Goal: Information Seeking & Learning: Learn about a topic

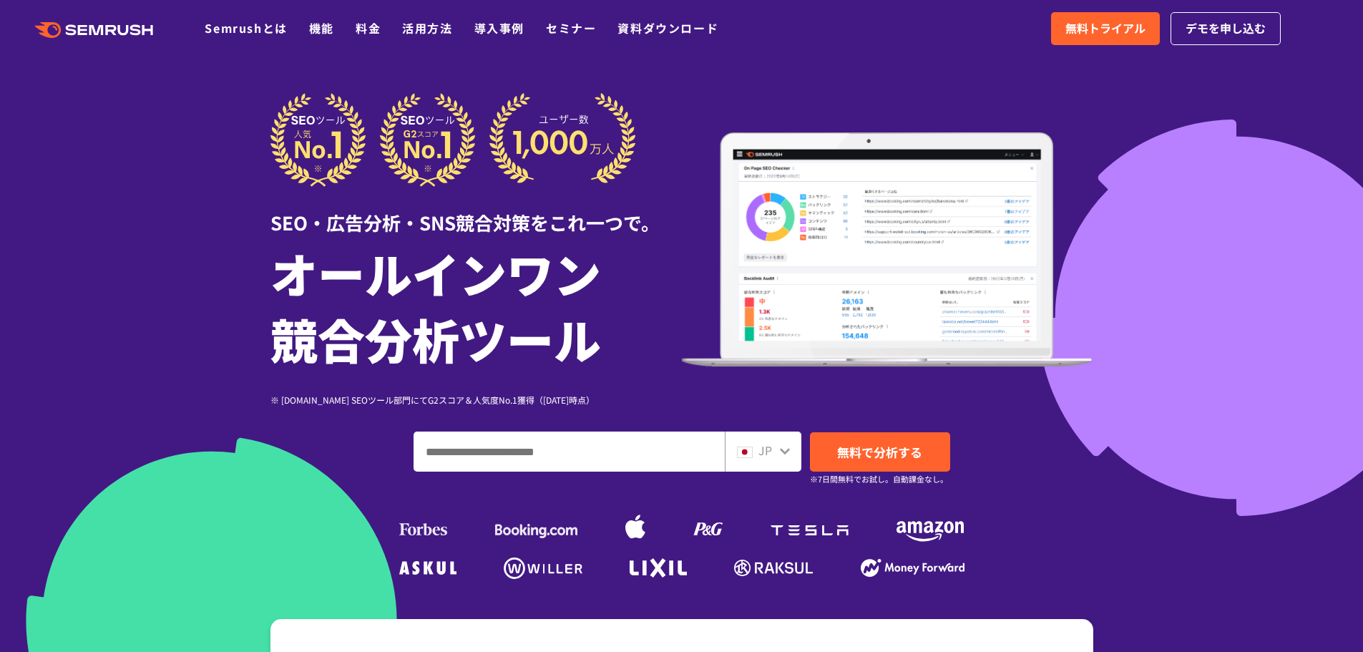
click at [779, 449] on icon at bounding box center [784, 450] width 11 height 11
click at [782, 454] on icon at bounding box center [784, 450] width 11 height 11
click at [792, 451] on div "JP" at bounding box center [763, 451] width 77 height 40
click at [781, 449] on icon at bounding box center [785, 451] width 10 height 6
click at [783, 454] on icon at bounding box center [784, 450] width 11 height 11
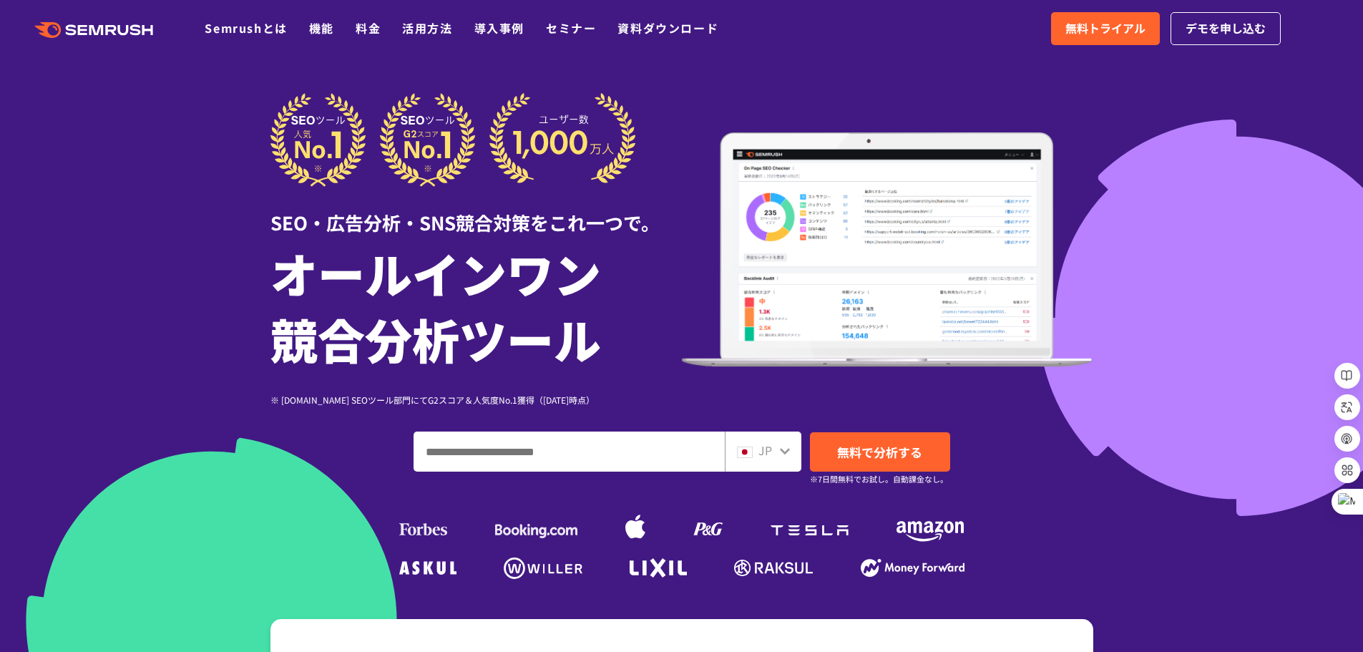
click at [536, 455] on input "ドメイン、キーワードまたはURLを入力してください" at bounding box center [569, 451] width 310 height 39
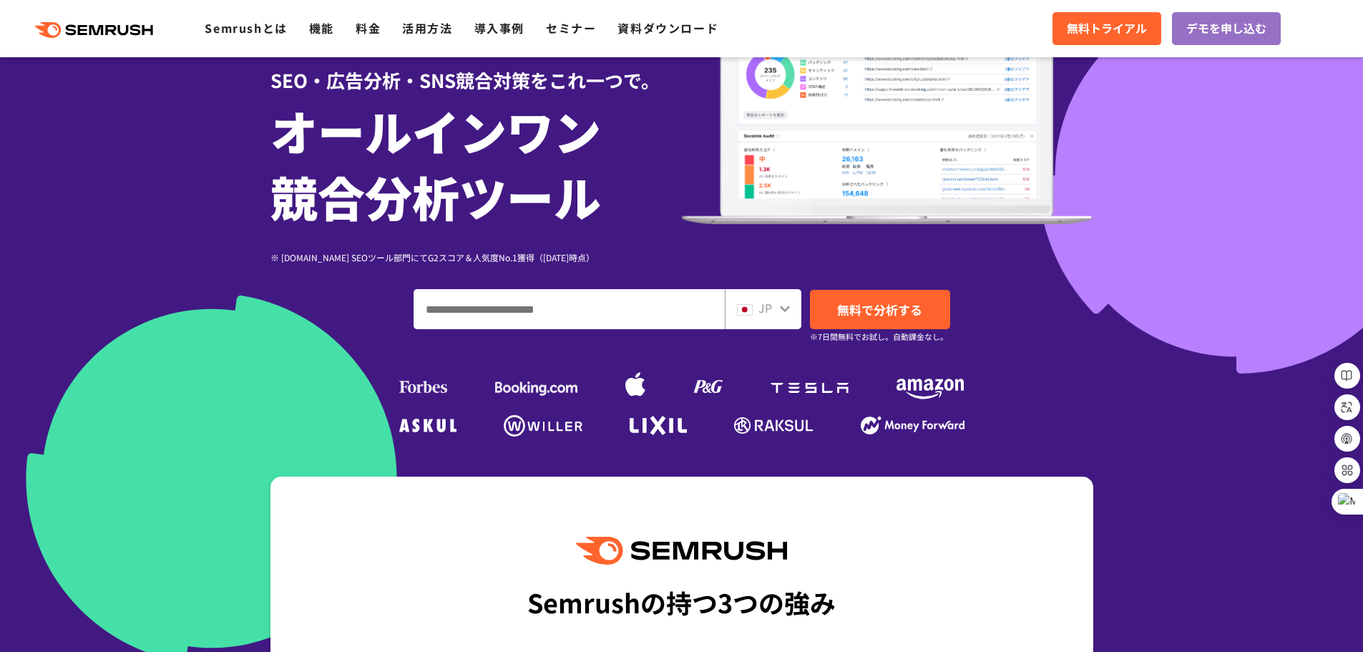
scroll to position [143, 0]
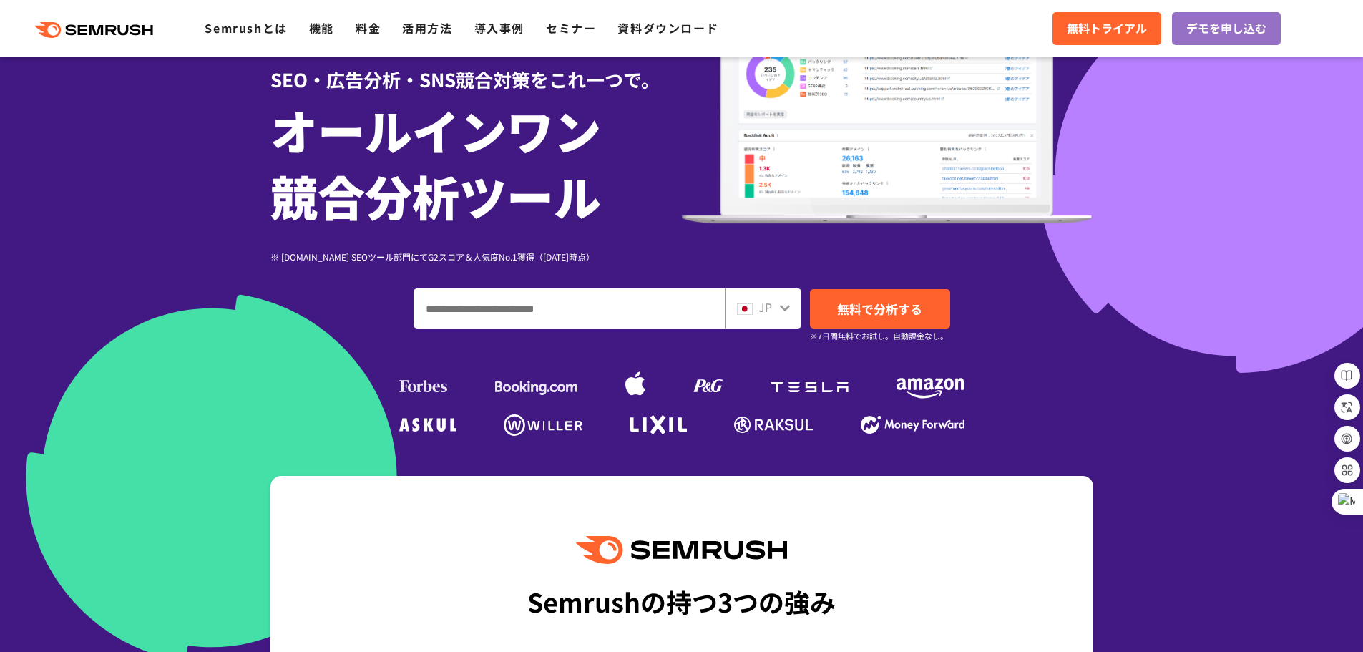
click at [482, 318] on input "ドメイン、キーワードまたはURLを入力してください" at bounding box center [569, 308] width 310 height 39
paste input "**********"
type input "**********"
click at [780, 311] on icon at bounding box center [784, 307] width 11 height 11
click at [786, 307] on icon at bounding box center [785, 308] width 10 height 6
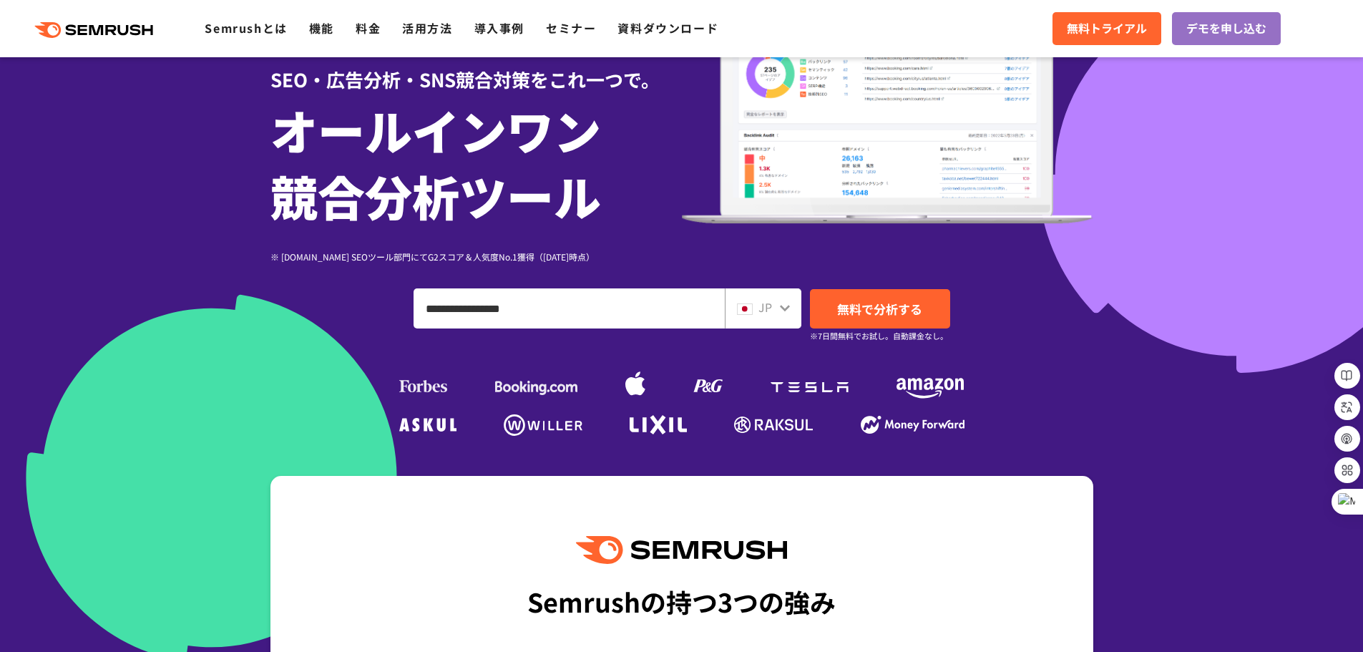
click at [741, 307] on img at bounding box center [745, 308] width 16 height 11
click at [880, 320] on link "無料で分析する" at bounding box center [880, 308] width 140 height 39
